Goal: Find specific page/section: Find specific page/section

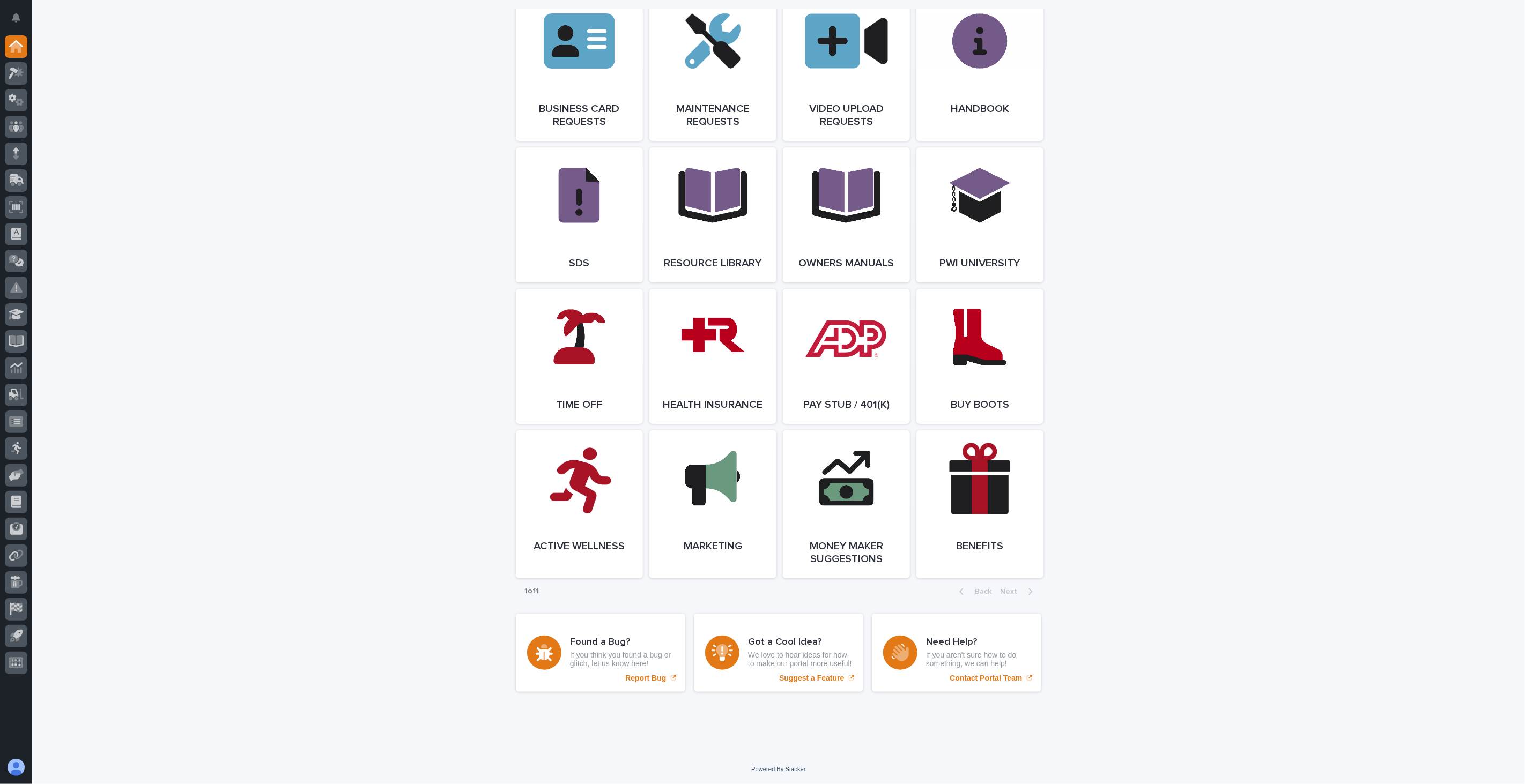
scroll to position [1692, 0]
click at [555, 363] on link "Open Link" at bounding box center [579, 356] width 127 height 135
click at [20, 129] on icon at bounding box center [16, 127] width 15 height 11
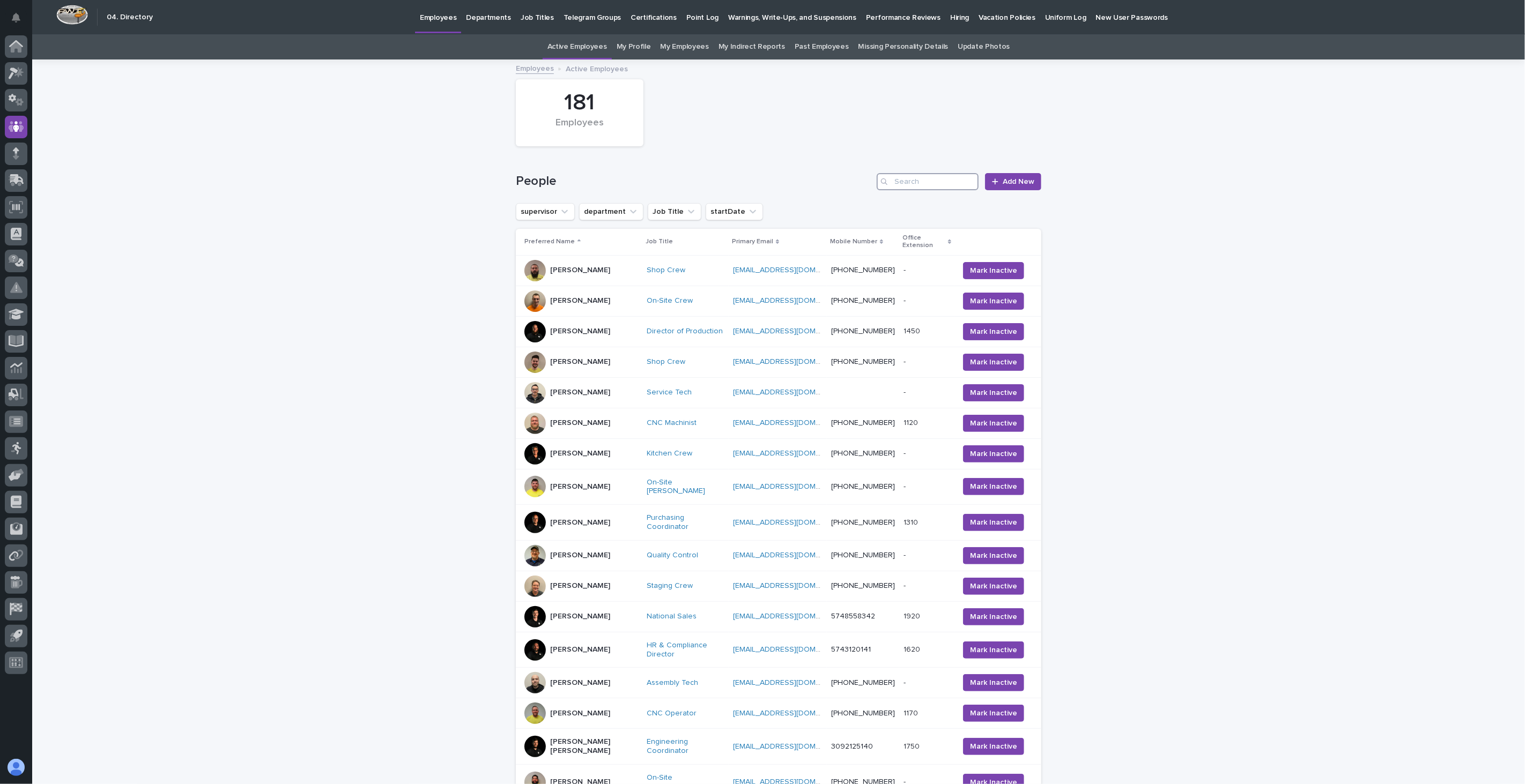
click at [925, 183] on input "Search" at bounding box center [928, 182] width 102 height 17
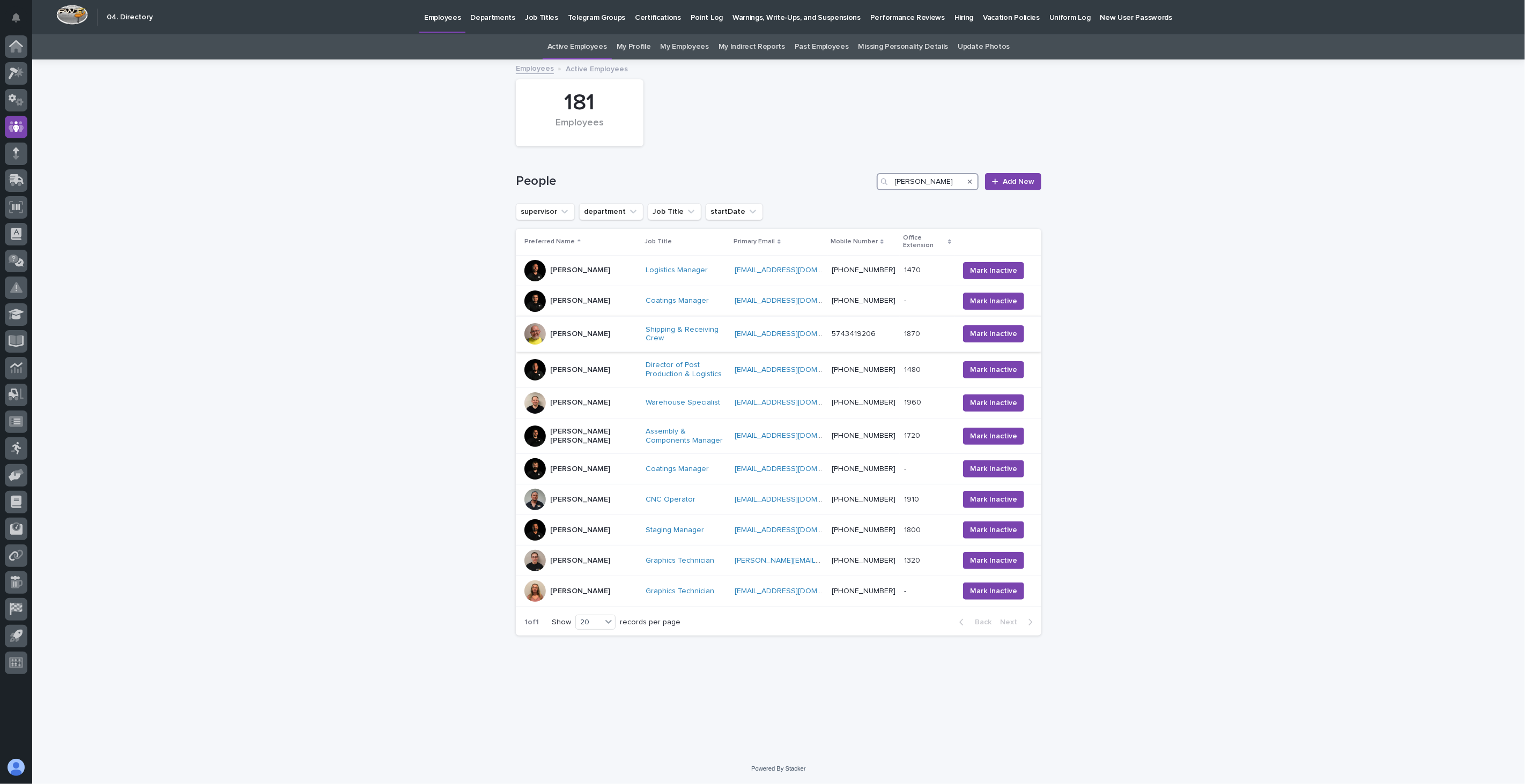
type input "[PERSON_NAME]"
click at [601, 333] on div "[PERSON_NAME]" at bounding box center [581, 334] width 112 height 21
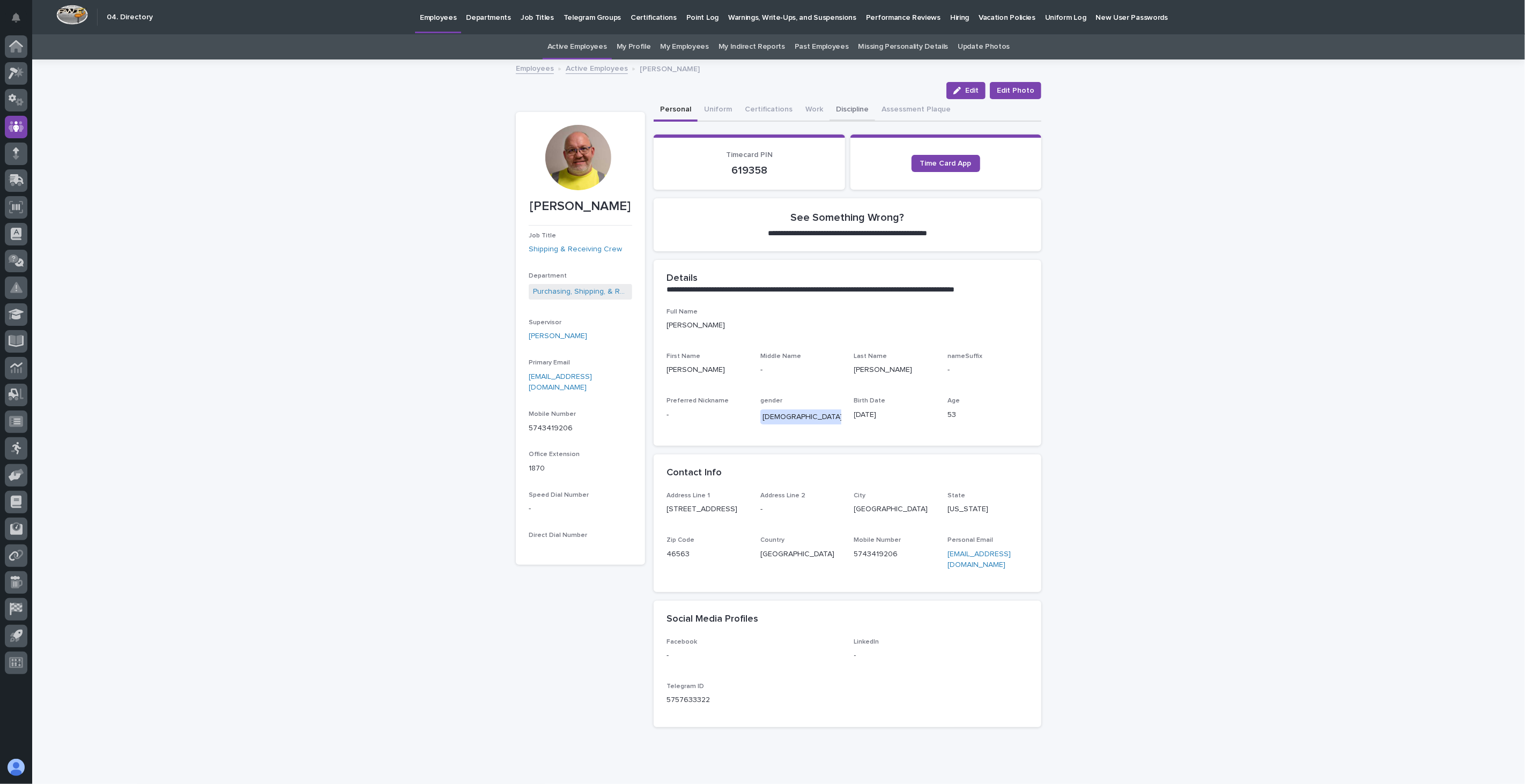
click at [847, 104] on button "Discipline" at bounding box center [852, 111] width 46 height 22
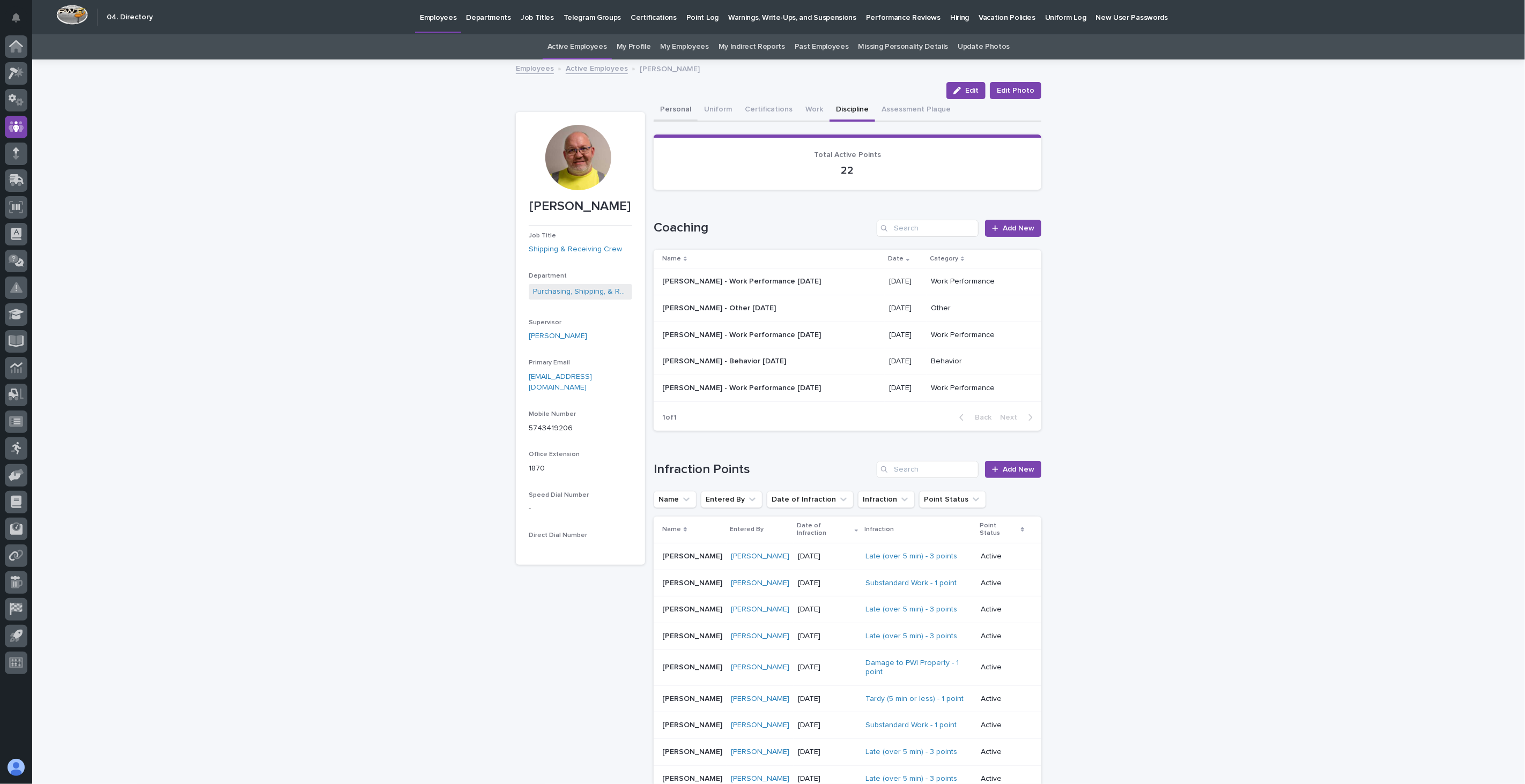
drag, startPoint x: 672, startPoint y: 111, endPoint x: 689, endPoint y: 111, distance: 17.0
click at [672, 111] on button "Personal" at bounding box center [675, 111] width 44 height 22
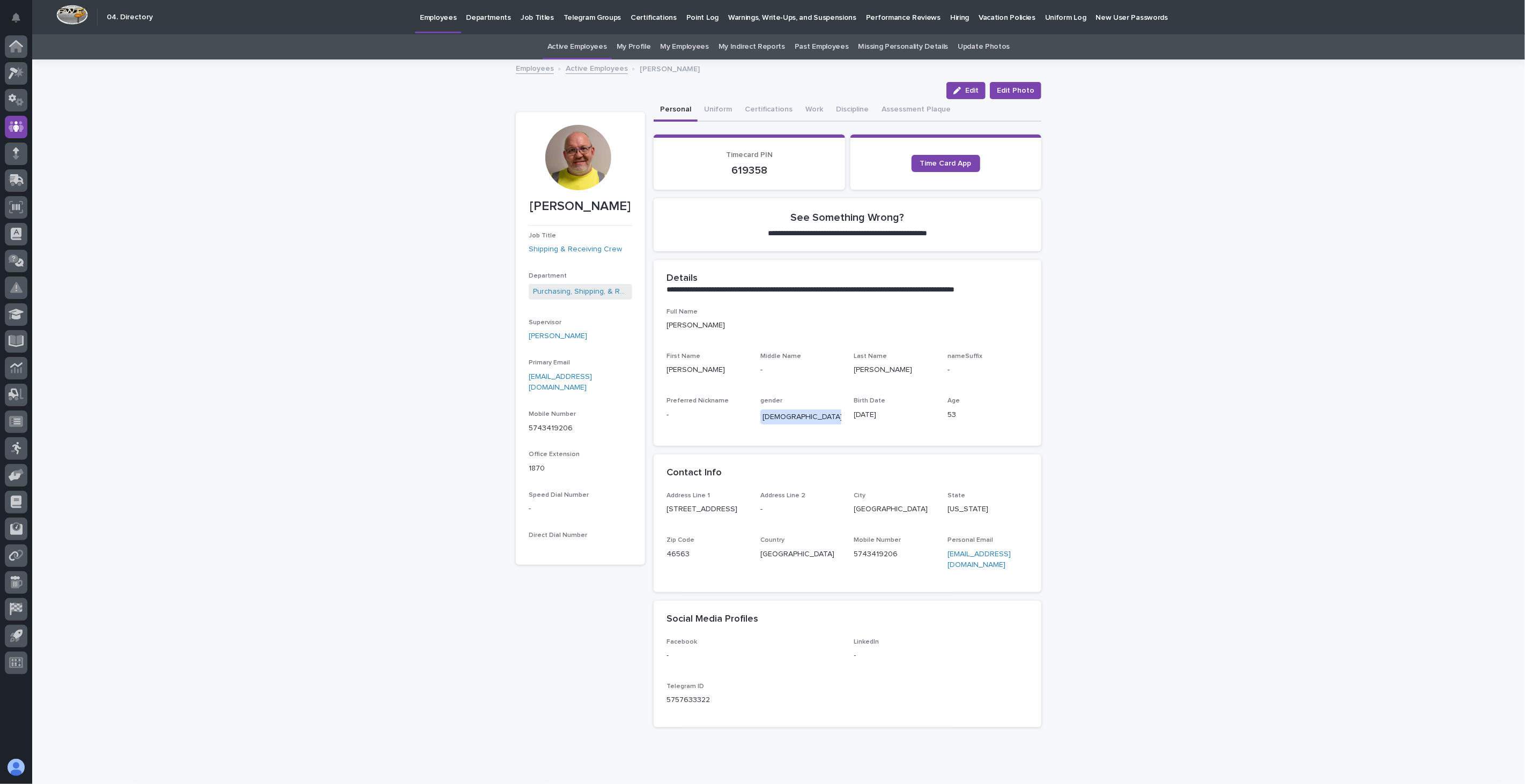
click at [587, 66] on link "Active Employees" at bounding box center [597, 67] width 62 height 12
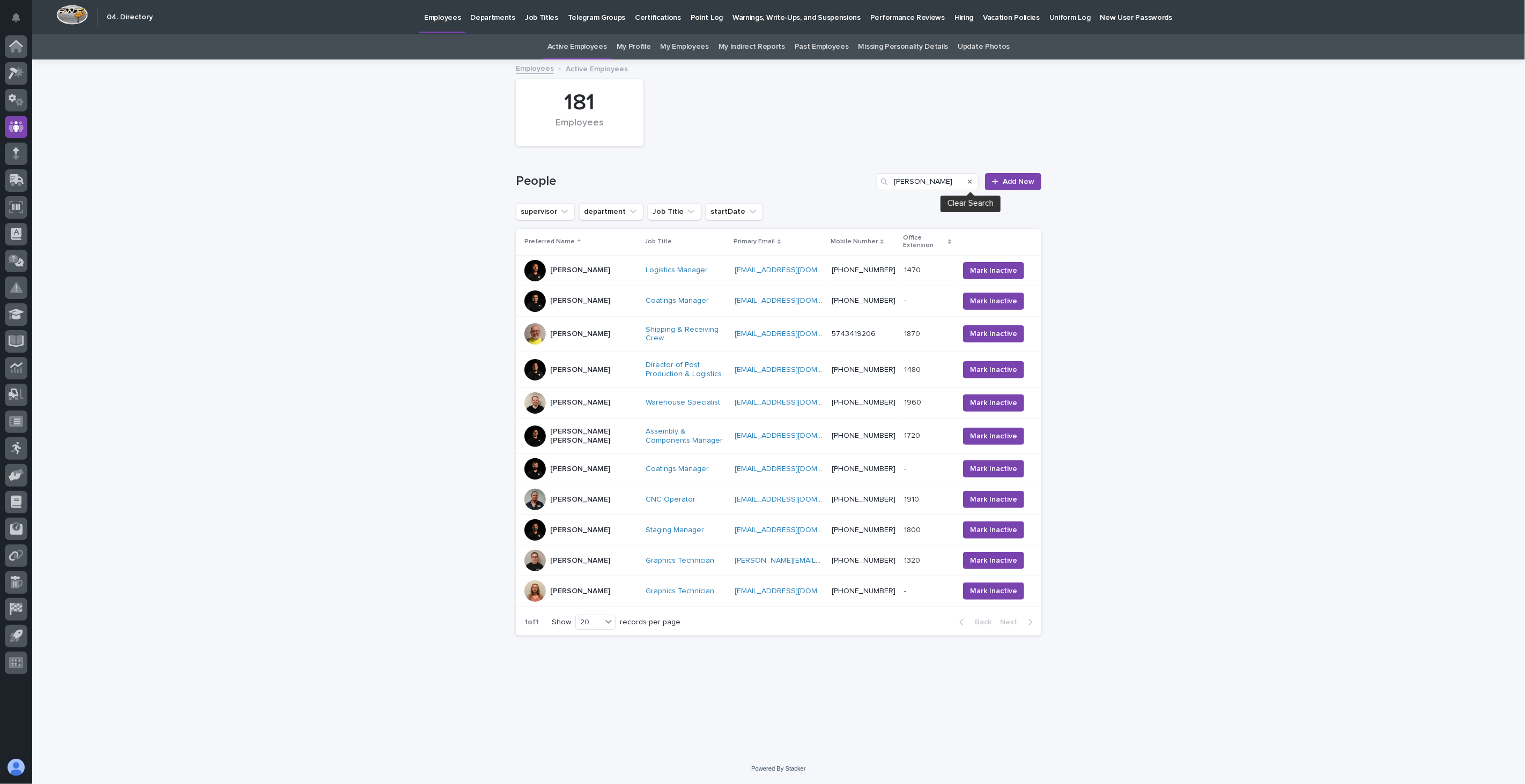
click at [971, 179] on icon "Search" at bounding box center [970, 182] width 4 height 7
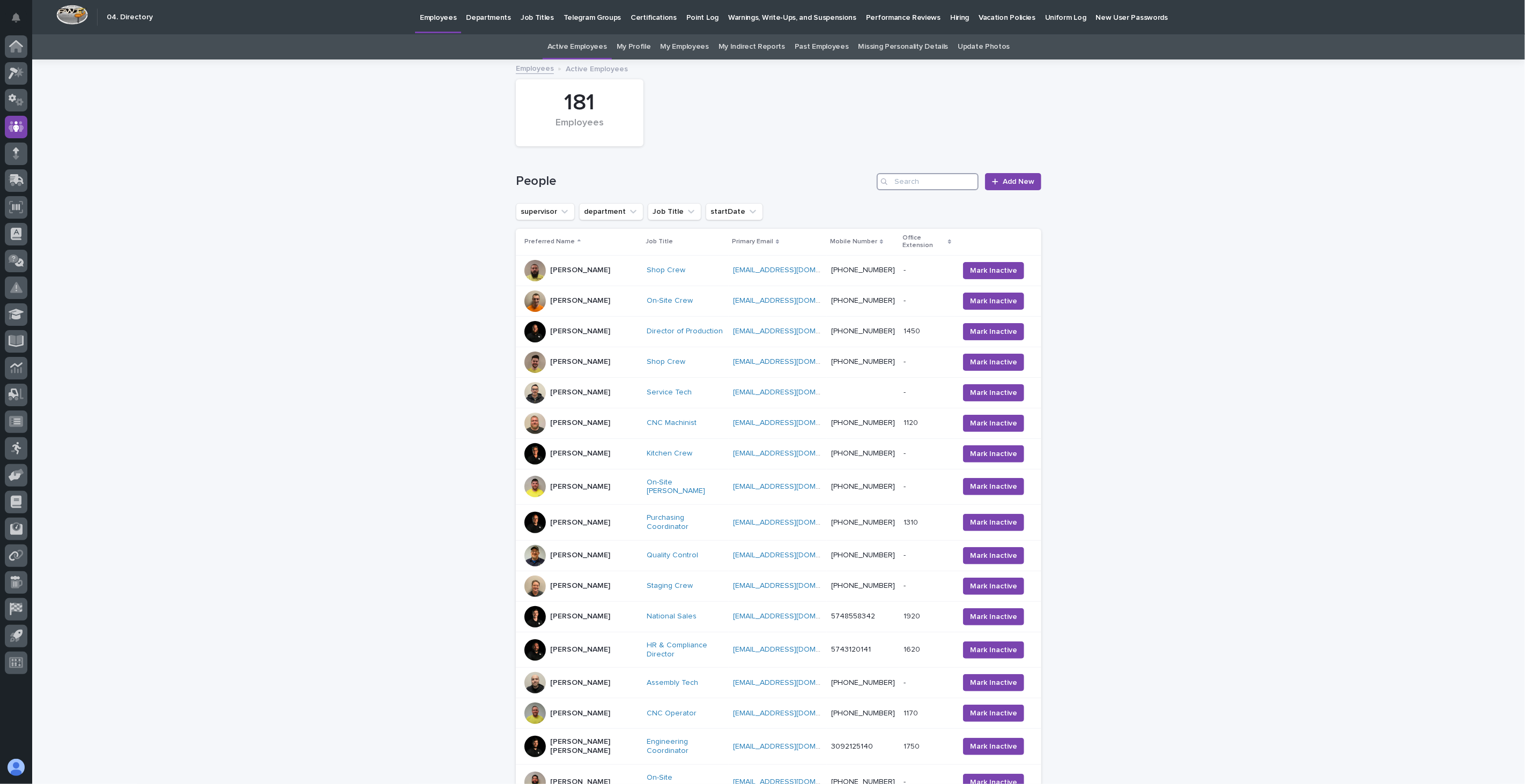
click at [947, 181] on input "Search" at bounding box center [928, 182] width 102 height 17
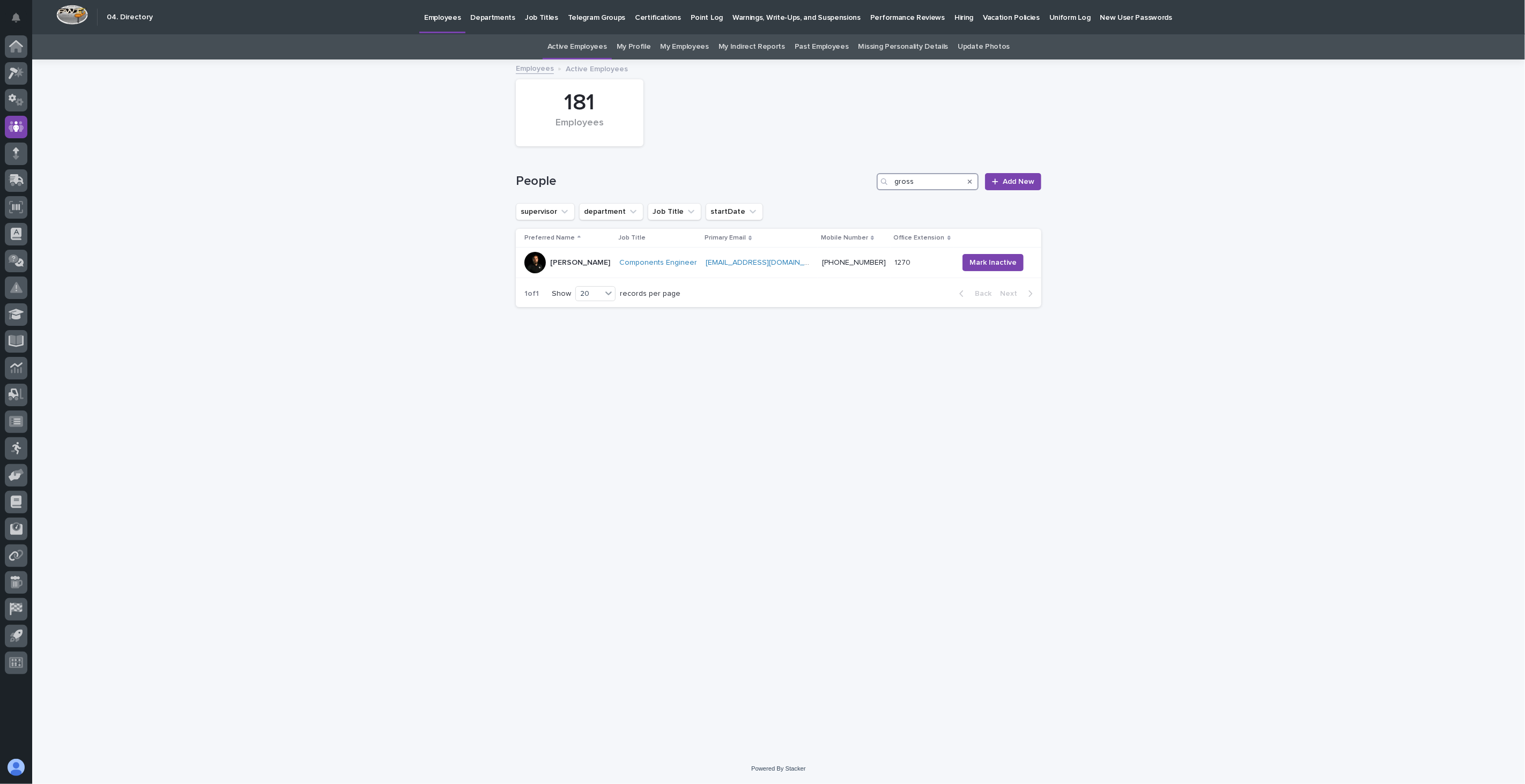
drag, startPoint x: 919, startPoint y: 176, endPoint x: 864, endPoint y: 180, distance: 55.1
click at [864, 180] on div "People gross Add New" at bounding box center [778, 182] width 526 height 17
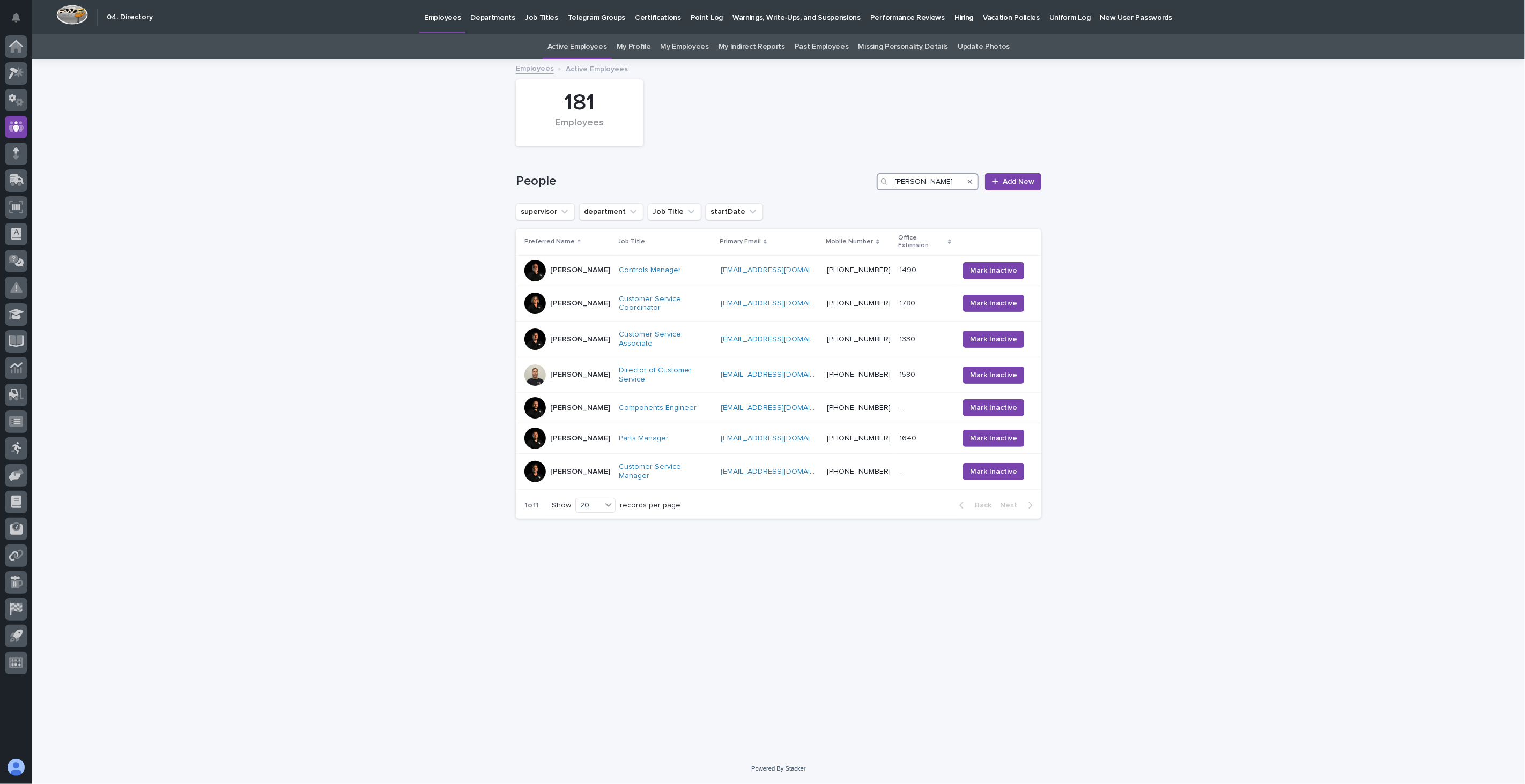
type input "[PERSON_NAME]"
